Goal: Task Accomplishment & Management: Use online tool/utility

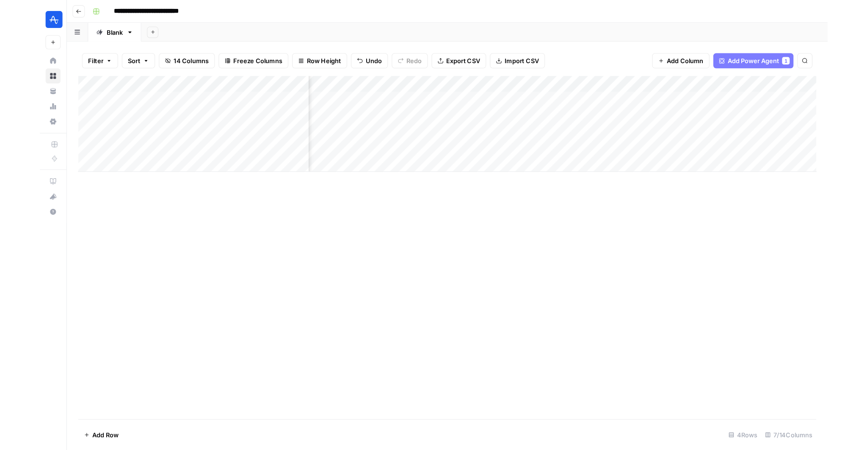
scroll to position [0, 60]
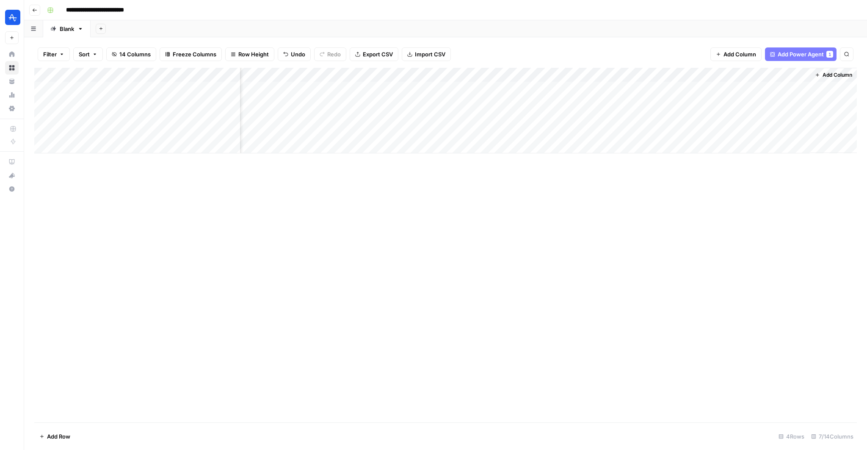
click at [308, 211] on div "Add Column" at bounding box center [445, 245] width 823 height 354
click at [141, 88] on div "Add Column" at bounding box center [445, 111] width 823 height 86
click at [348, 74] on div "Add Column" at bounding box center [445, 111] width 823 height 86
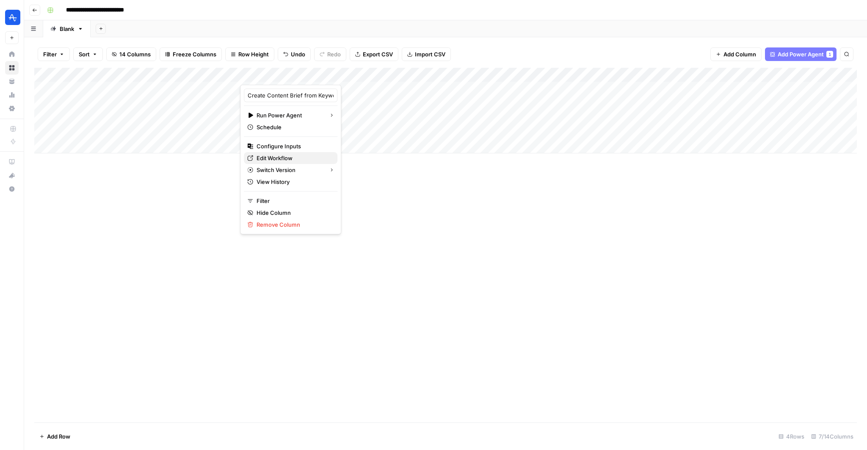
click at [273, 158] on span "Edit Workflow" at bounding box center [294, 158] width 74 height 8
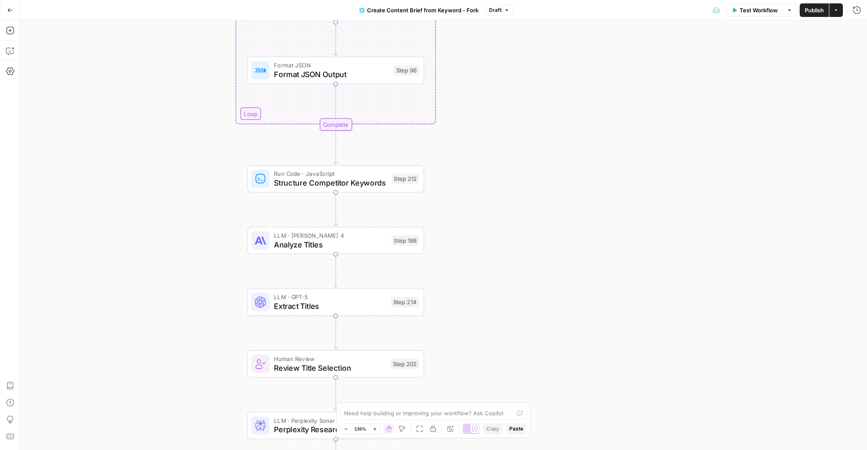
click at [9, 16] on button "Go Back" at bounding box center [10, 10] width 15 height 15
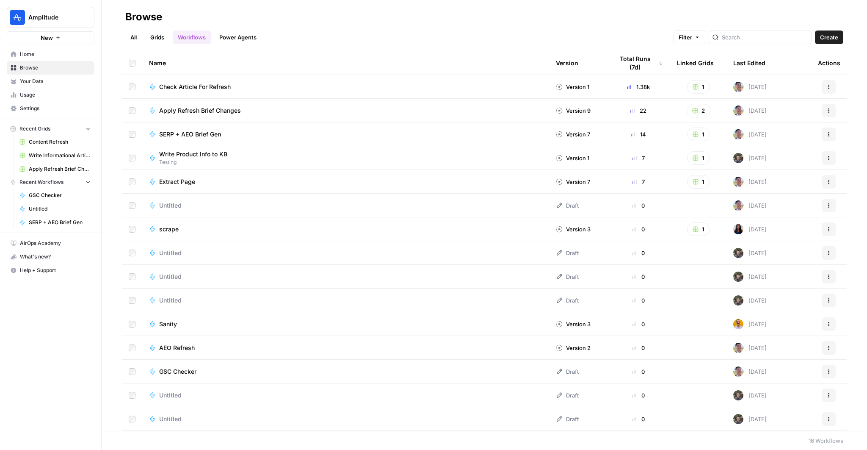
click at [33, 50] on span "Home" at bounding box center [55, 54] width 71 height 8
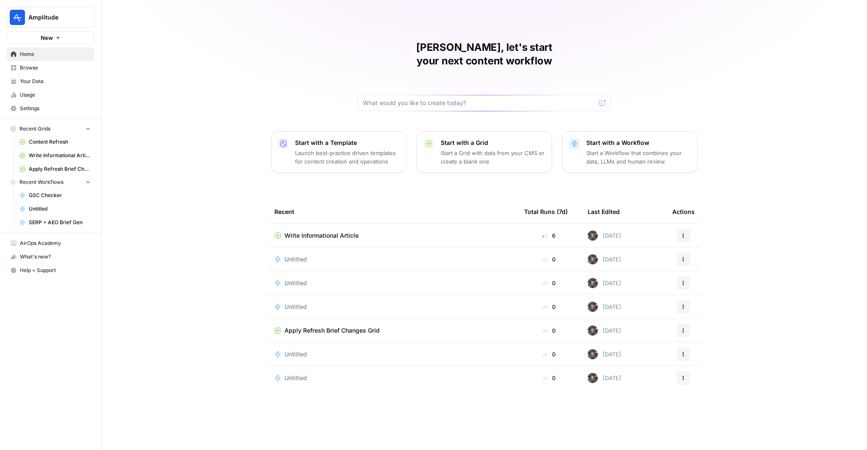
click at [315, 227] on td "Write Informational Article" at bounding box center [393, 235] width 250 height 23
click at [319, 231] on span "Write Informational Article" at bounding box center [321, 235] width 74 height 8
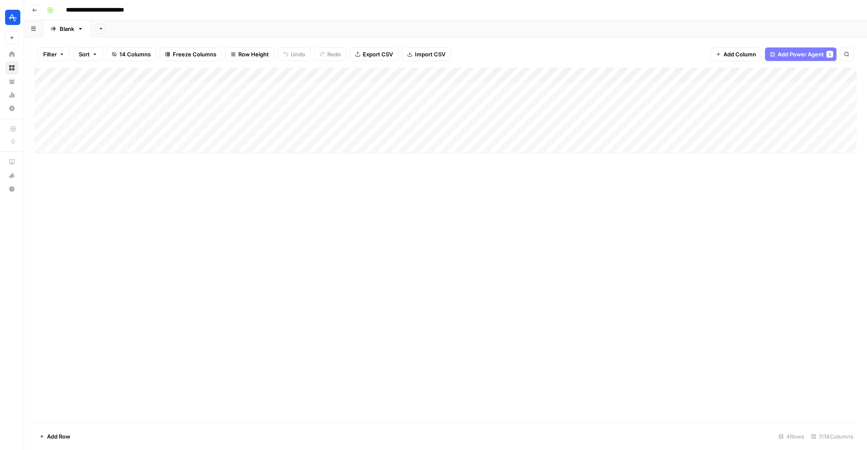
click at [373, 185] on div "Add Column" at bounding box center [445, 245] width 823 height 354
click at [395, 87] on div "Add Column" at bounding box center [445, 111] width 823 height 86
click at [405, 88] on div "Add Column" at bounding box center [445, 111] width 823 height 86
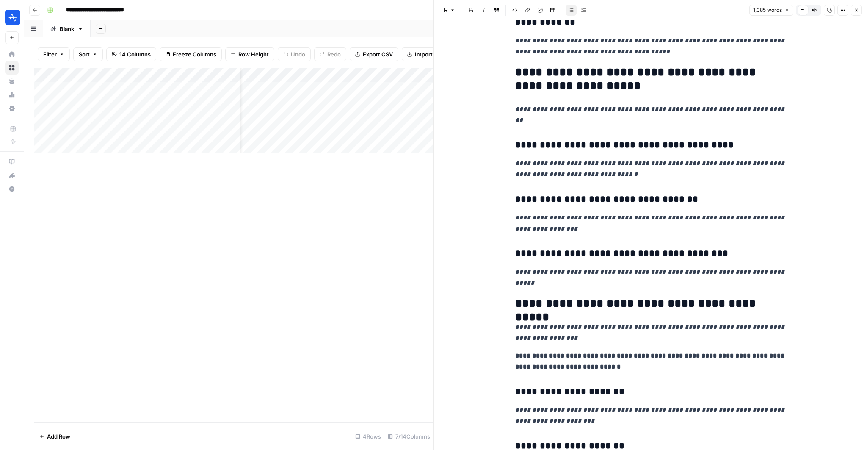
scroll to position [605, 0]
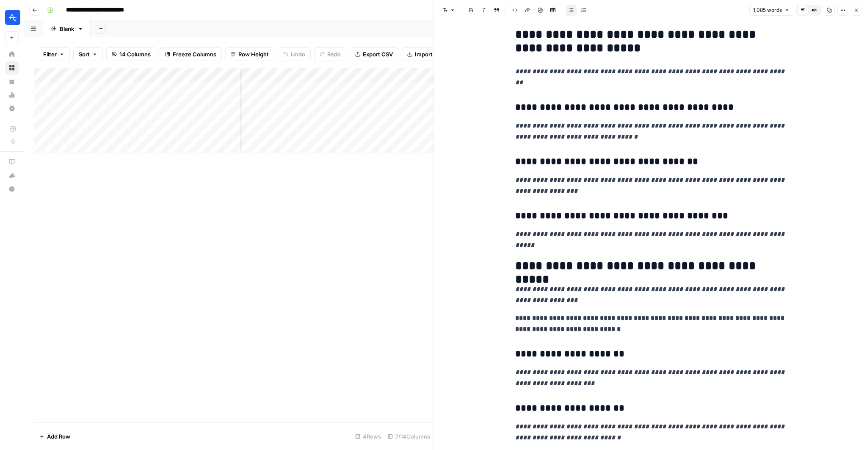
click at [855, 16] on header "Font style Bold Italic Block quote Code block Link Image Insert Table Bulleted …" at bounding box center [650, 10] width 433 height 20
click at [855, 11] on icon "button" at bounding box center [856, 10] width 5 height 5
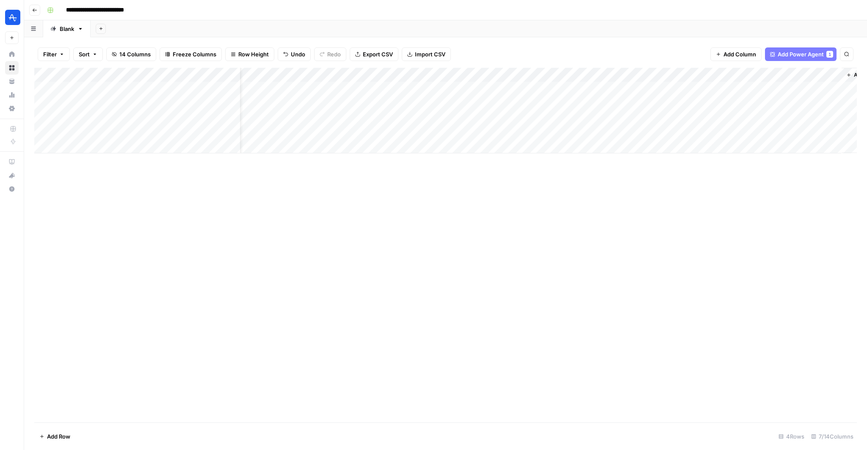
click at [551, 208] on div "Add Column" at bounding box center [445, 245] width 823 height 354
click at [549, 209] on div "Add Column" at bounding box center [445, 245] width 823 height 354
